Goal: Understand process/instructions: Learn about a topic

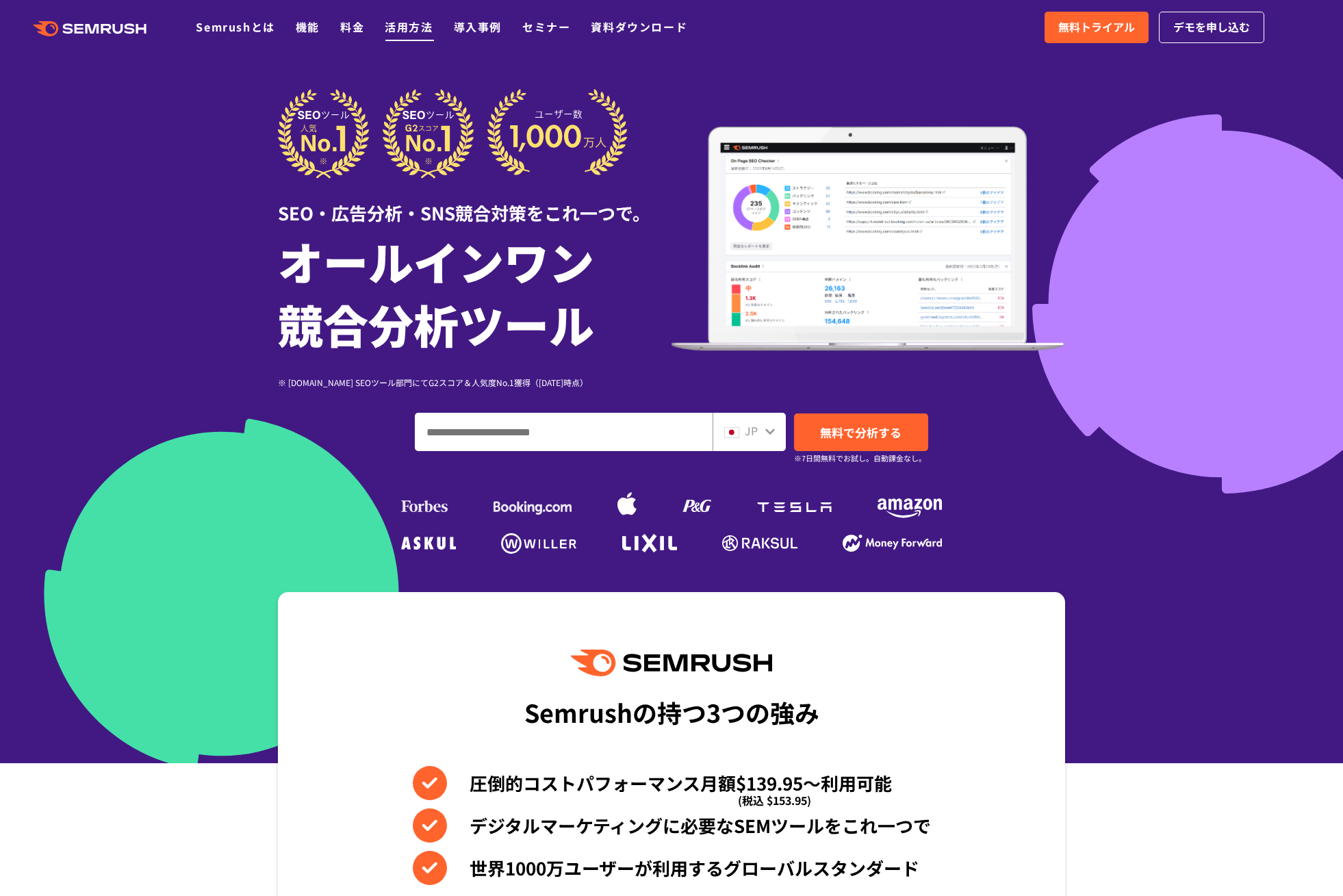
click at [400, 20] on link "活用方法" at bounding box center [408, 27] width 48 height 16
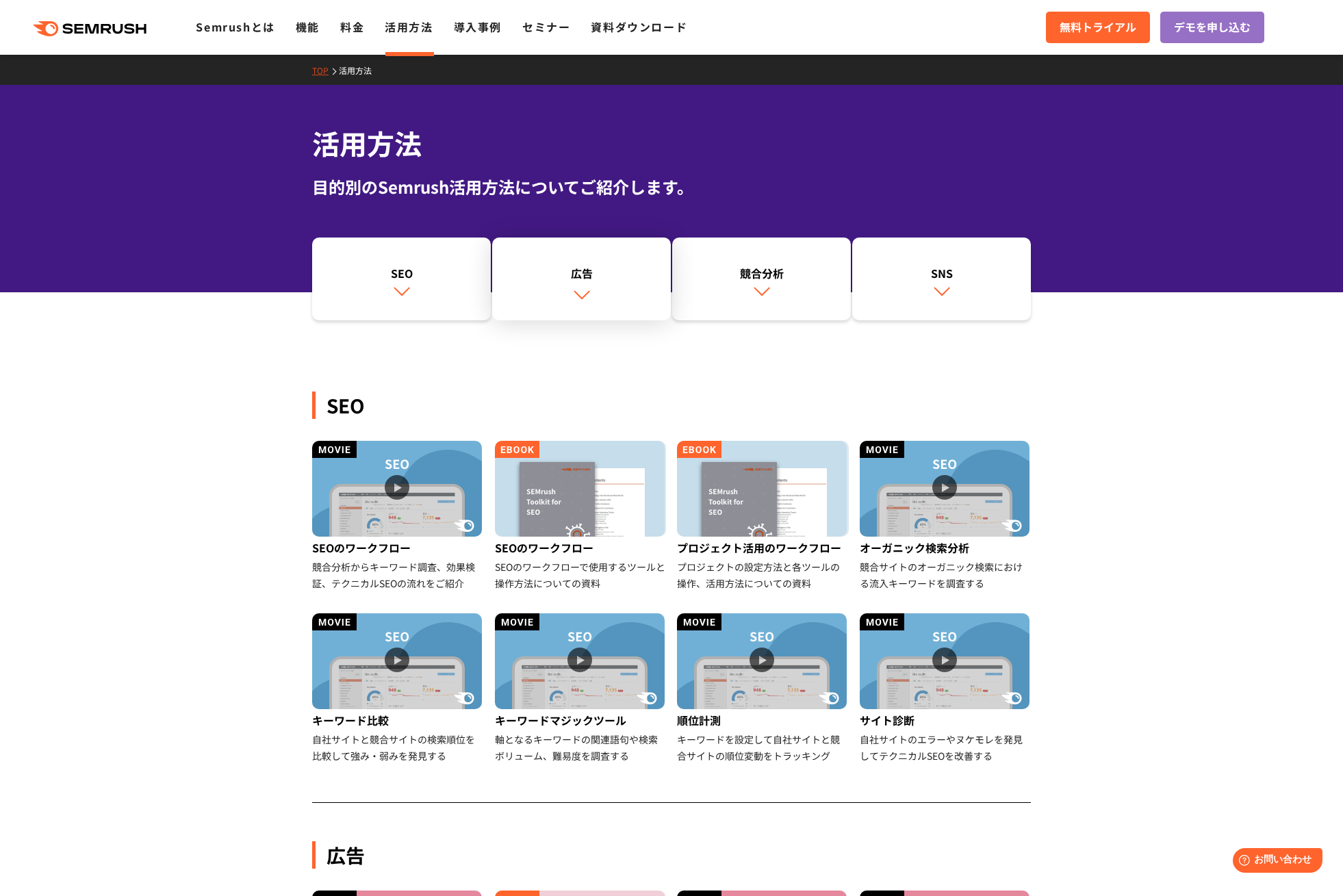
click at [559, 311] on link "広告" at bounding box center [581, 279] width 179 height 84
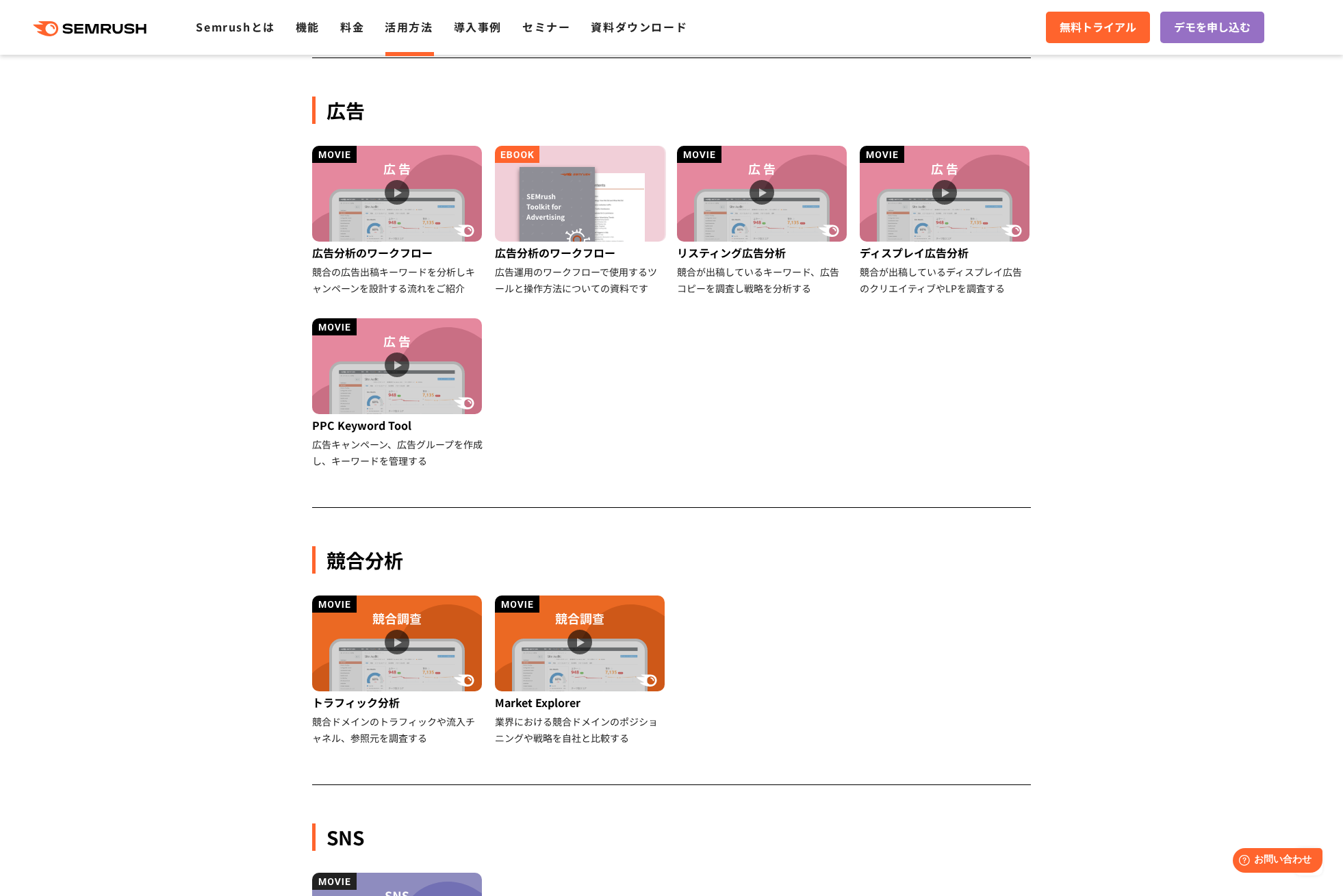
scroll to position [765, 0]
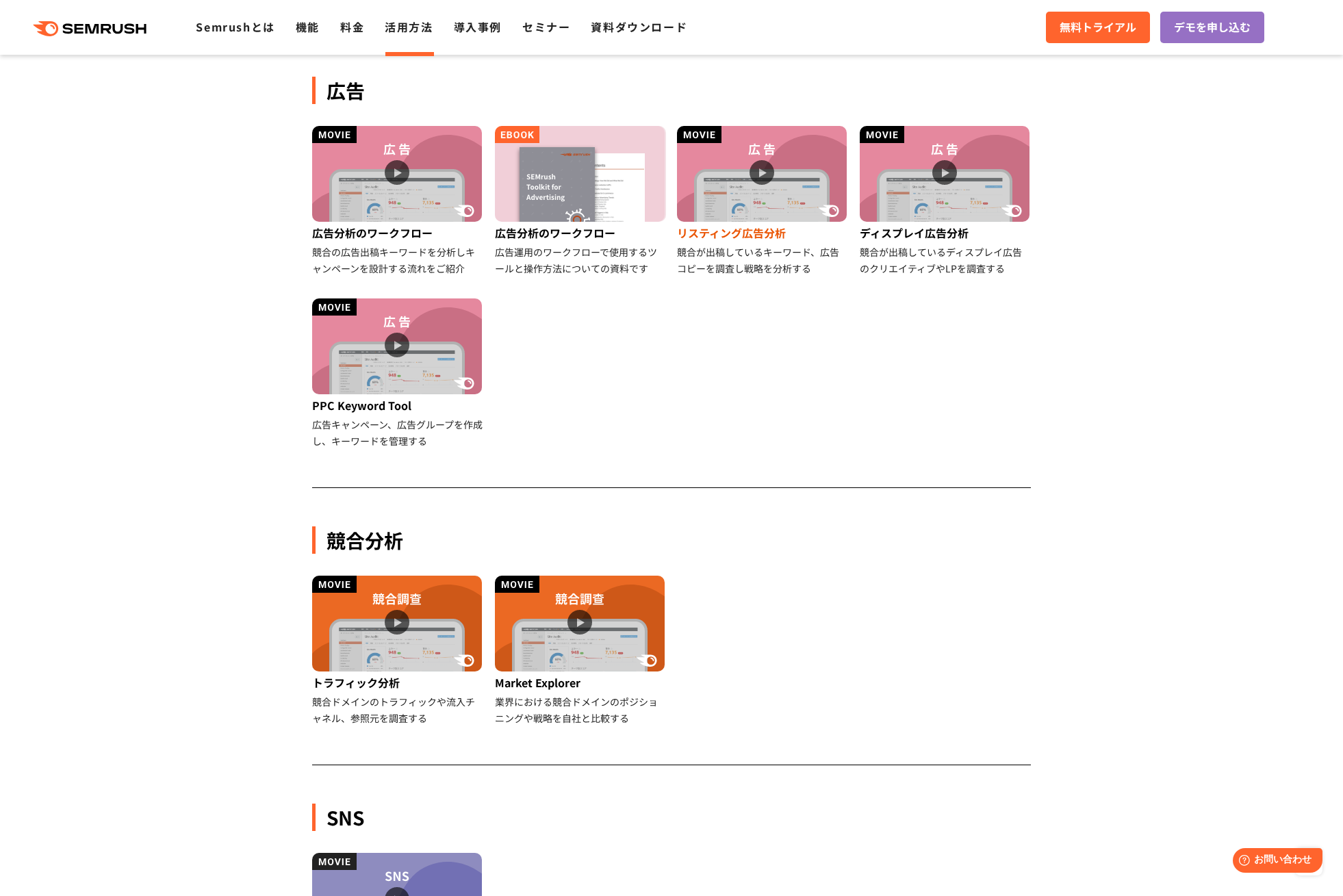
click at [795, 172] on img at bounding box center [762, 173] width 170 height 96
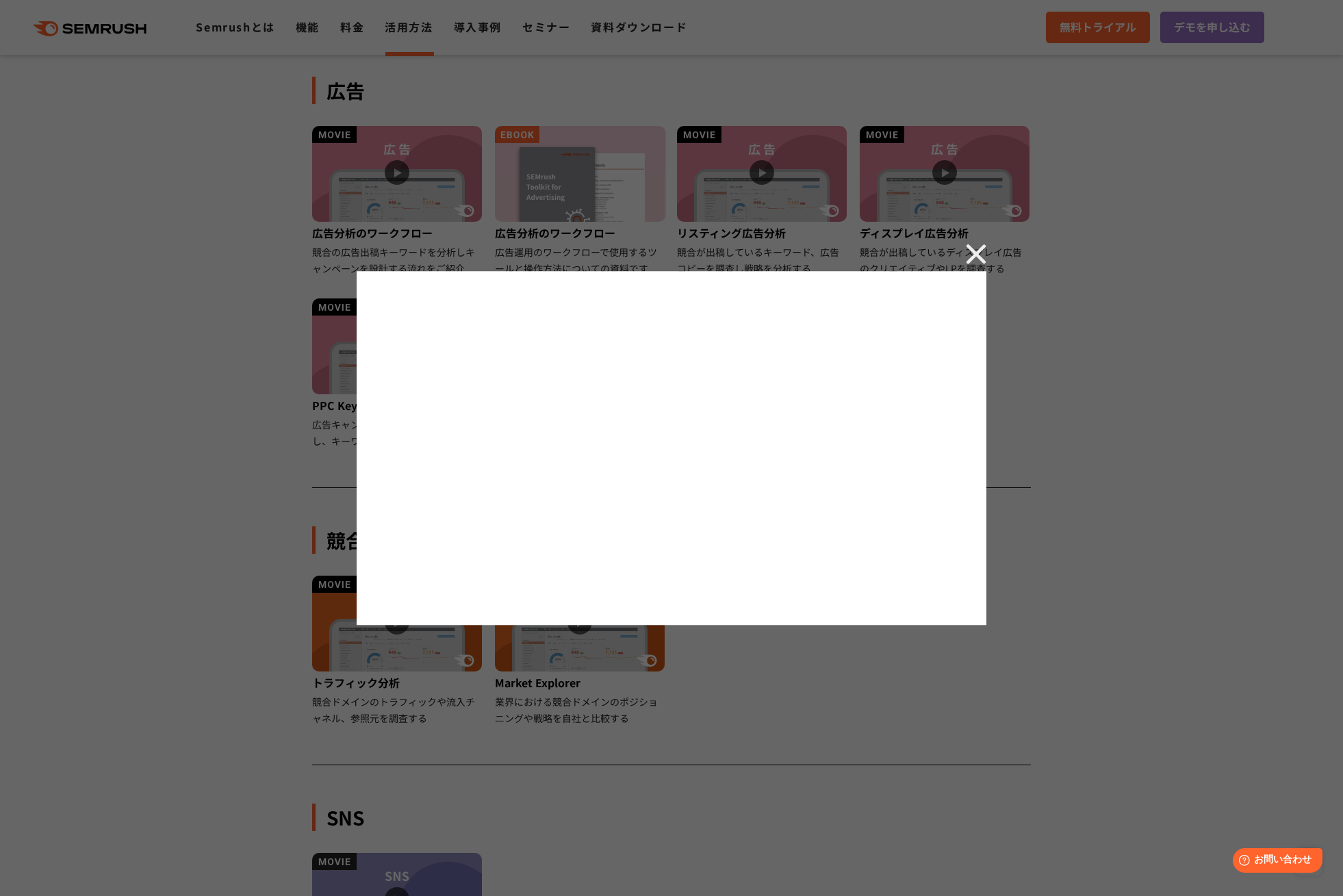
click at [974, 242] on div at bounding box center [671, 448] width 1343 height 896
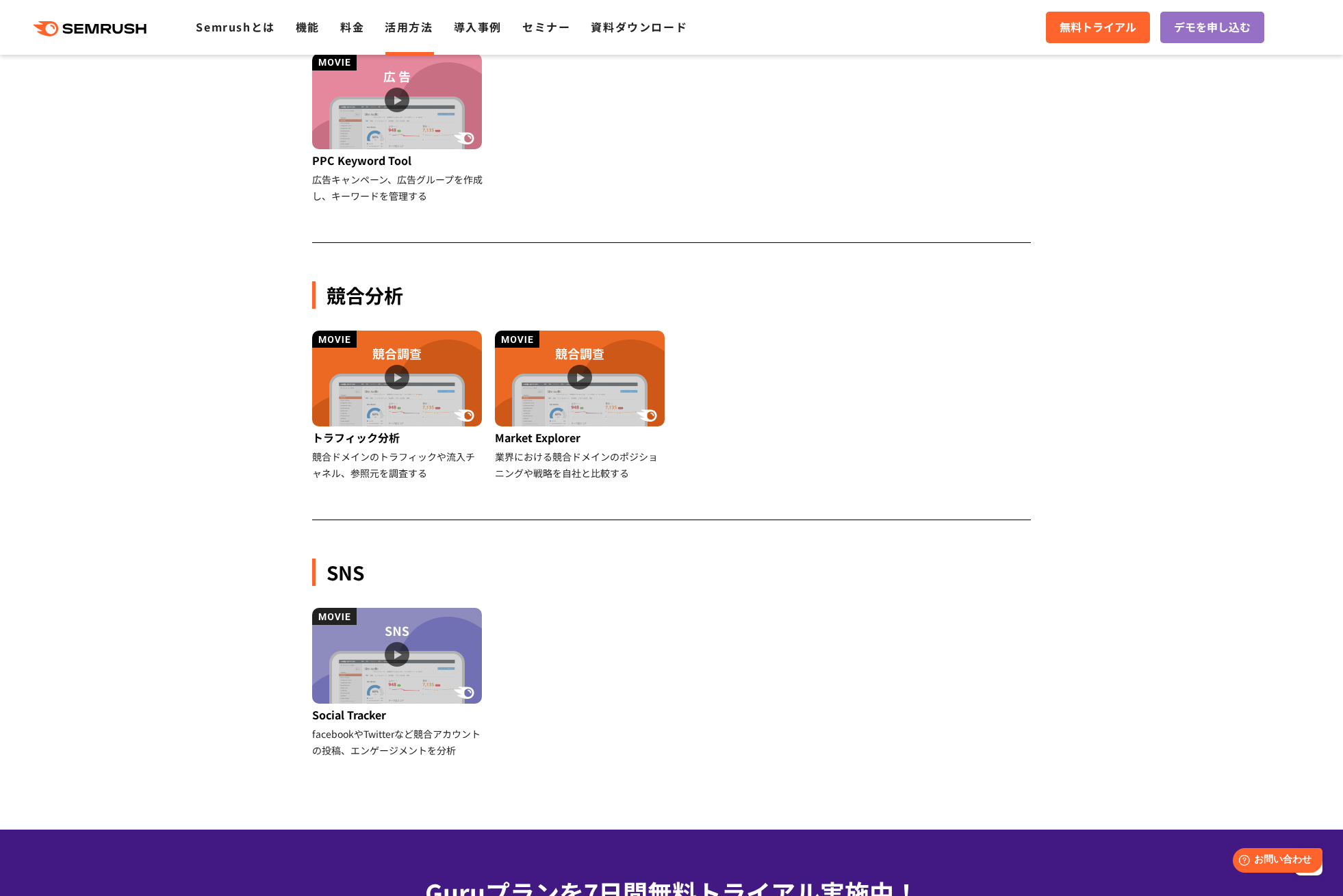
scroll to position [1039, 0]
